Goal: Information Seeking & Learning: Learn about a topic

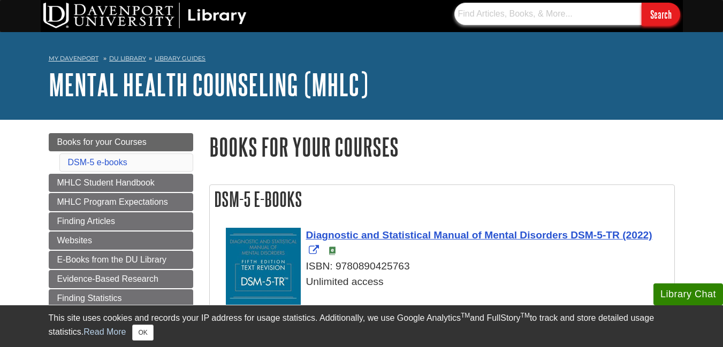
click at [486, 19] on input "text" at bounding box center [547, 14] width 187 height 22
type input "masterbation parental concerns in counseling"
click at [641, 3] on input "Search" at bounding box center [660, 14] width 39 height 23
click at [478, 13] on input "text" at bounding box center [547, 14] width 187 height 22
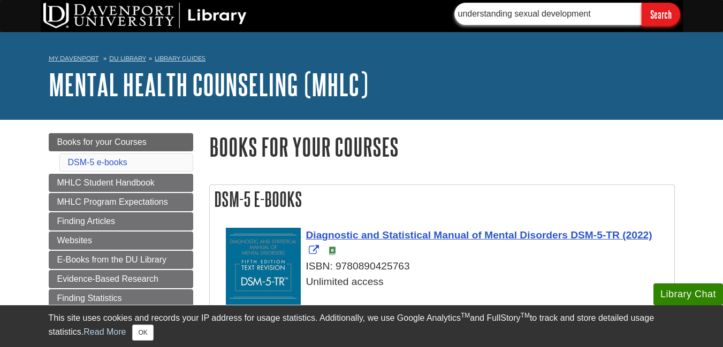
type input "understanding sexual development"
click at [641, 3] on input "Search" at bounding box center [660, 14] width 39 height 23
